Goal: Transaction & Acquisition: Purchase product/service

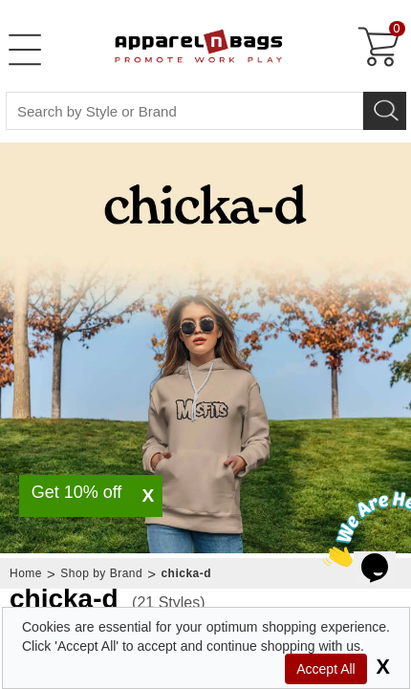
click at [27, 48] on link "Open Left Menu" at bounding box center [25, 50] width 38 height 38
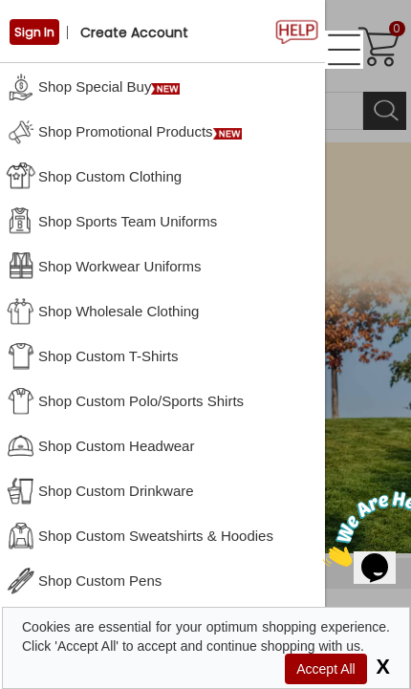
click at [370, 552] on img at bounding box center [382, 528] width 118 height 75
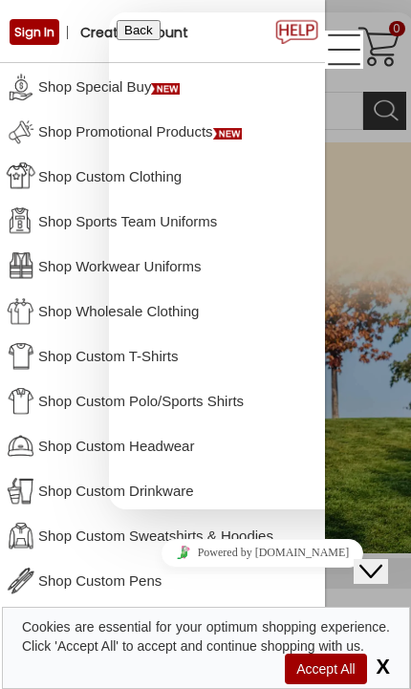
click at [0, 513] on nav "Sign In Create Account Shop Shop Special Buy Shop Promotional Products Shop Cus…" at bounding box center [0, 344] width 0 height 689
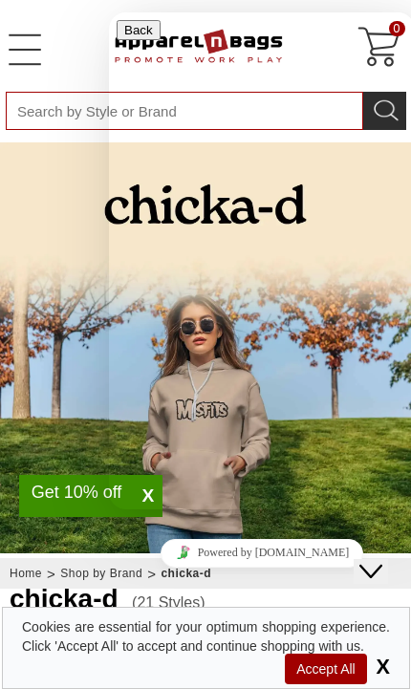
click at [31, 121] on input "Search By Style or Brand" at bounding box center [184, 111] width 357 height 38
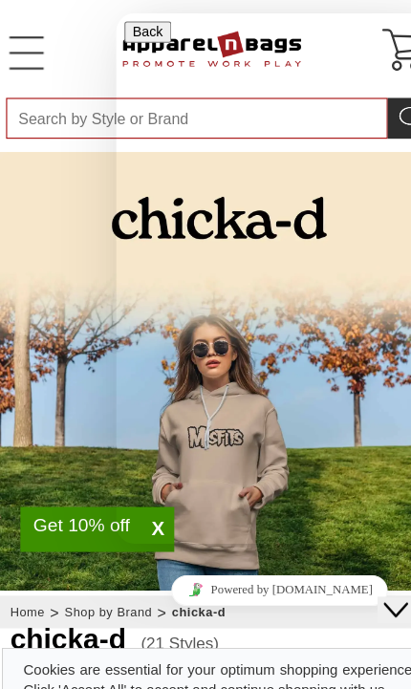
click at [40, 130] on input "Search By Style or Brand" at bounding box center [184, 111] width 357 height 38
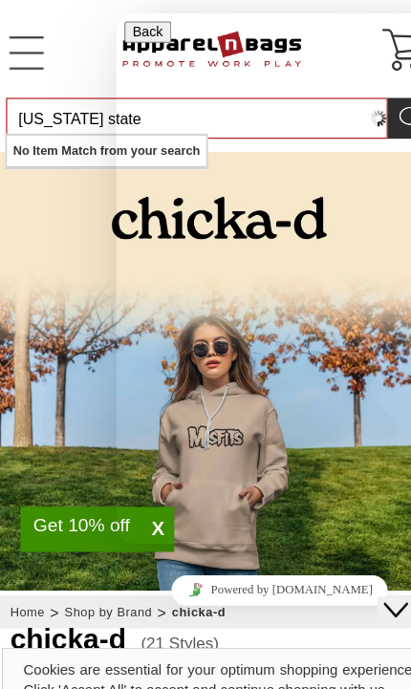
type input "[US_STATE] state"
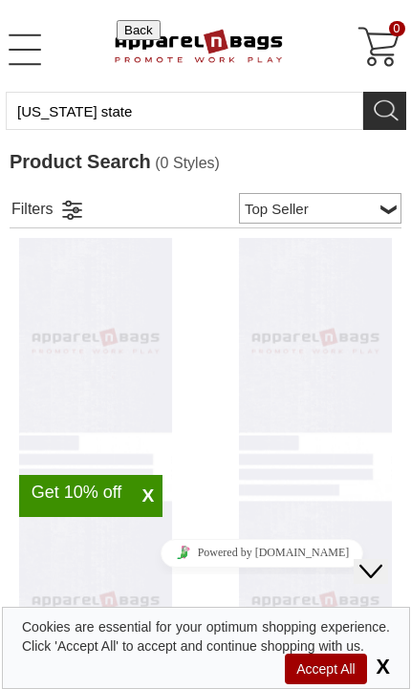
click at [50, 328] on div at bounding box center [205, 665] width 373 height 855
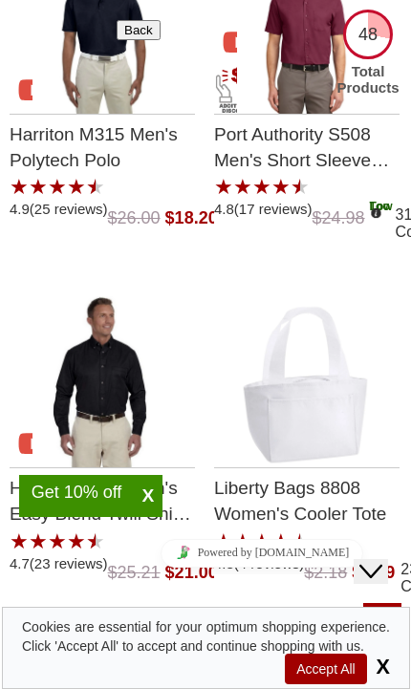
scroll to position [2699, 0]
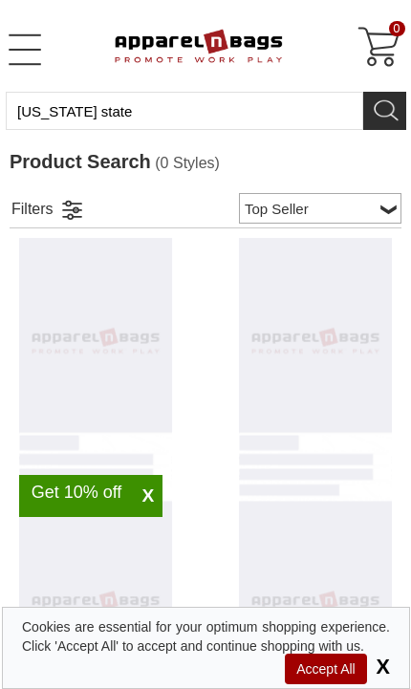
select select "48"
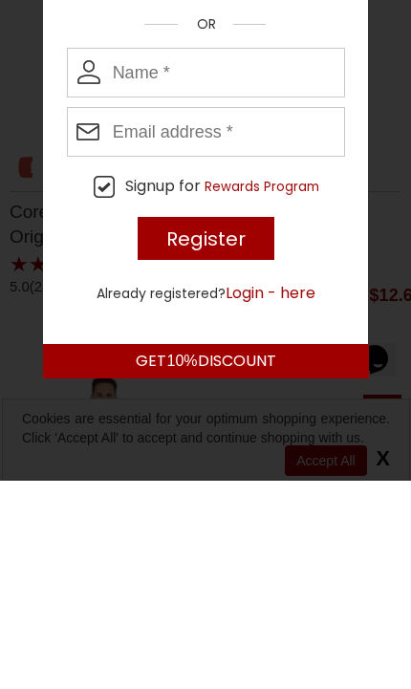
scroll to position [1280, 0]
